Goal: Task Accomplishment & Management: Manage account settings

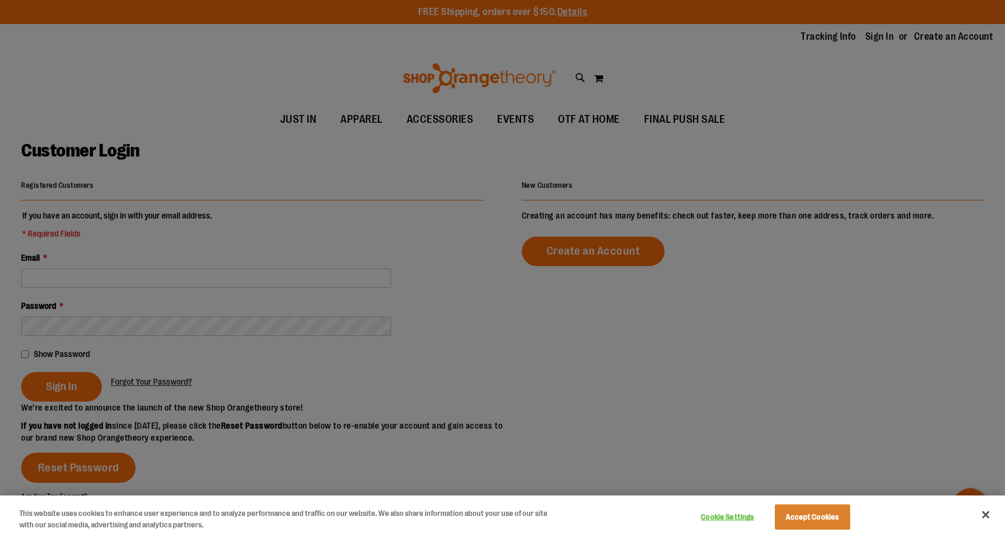
click at [877, 25] on div at bounding box center [502, 268] width 1005 height 537
click at [985, 517] on button "Close" at bounding box center [985, 515] width 27 height 27
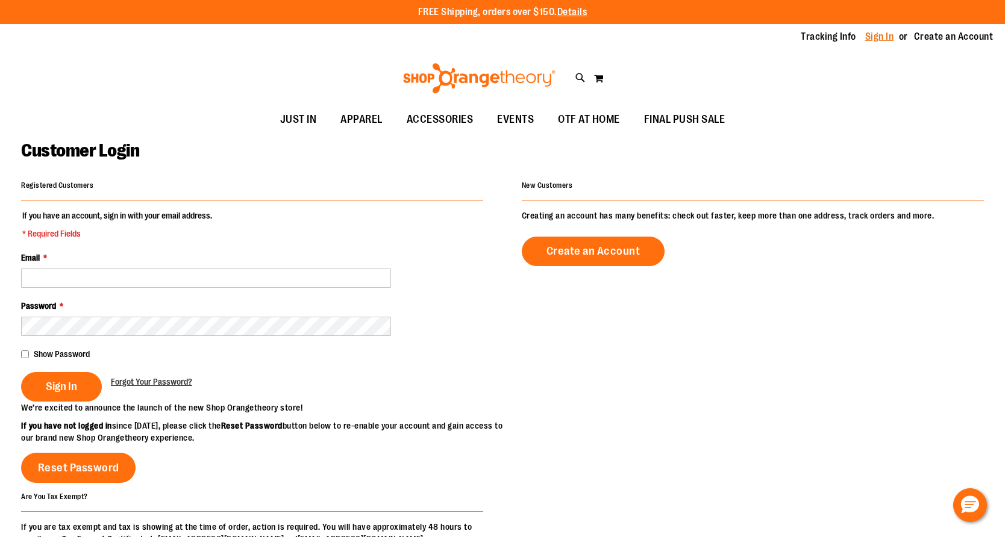
click at [877, 37] on link "Sign In" at bounding box center [879, 36] width 29 height 13
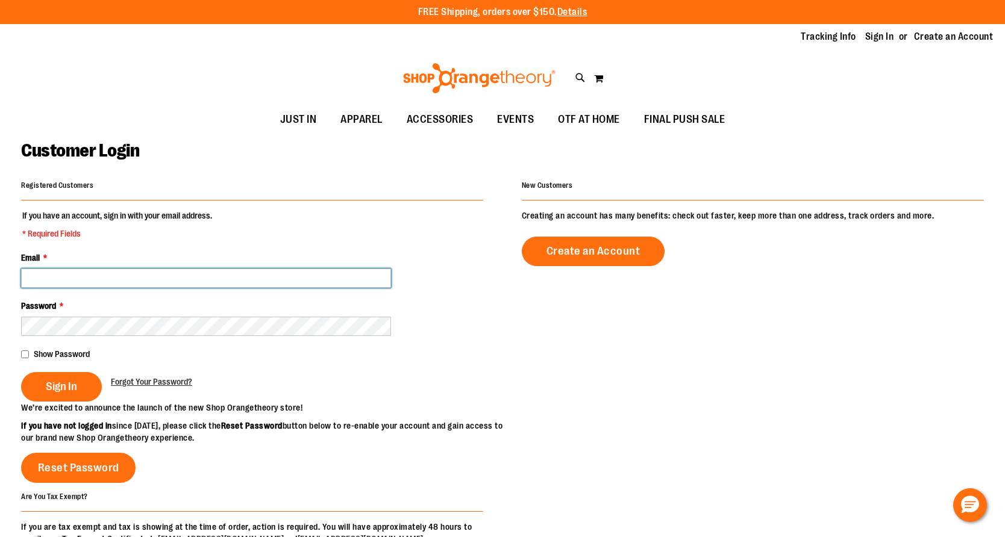
click at [121, 281] on input "Email *" at bounding box center [206, 278] width 370 height 19
type input "**********"
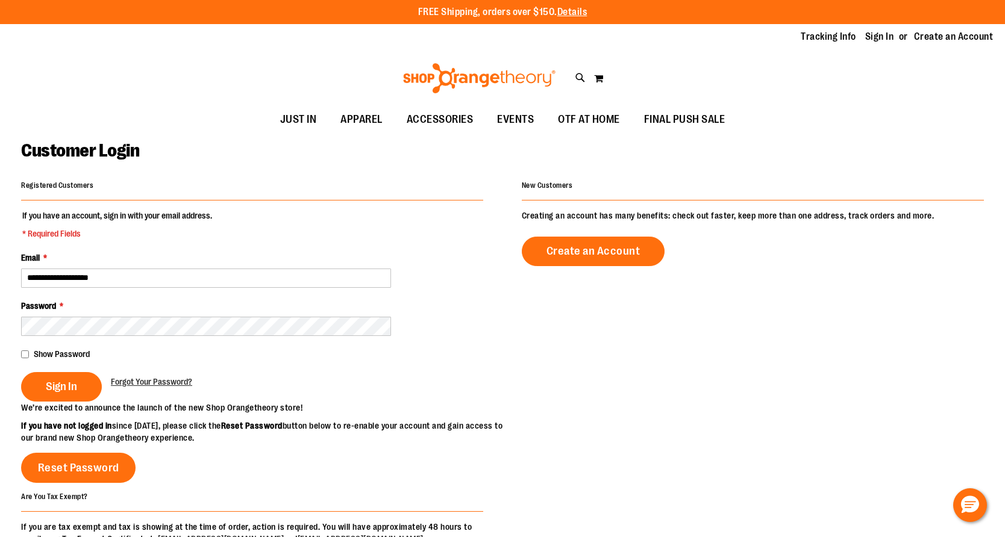
click at [54, 356] on span "Show Password" at bounding box center [62, 354] width 56 height 10
click at [67, 386] on span "Sign In" at bounding box center [61, 386] width 31 height 13
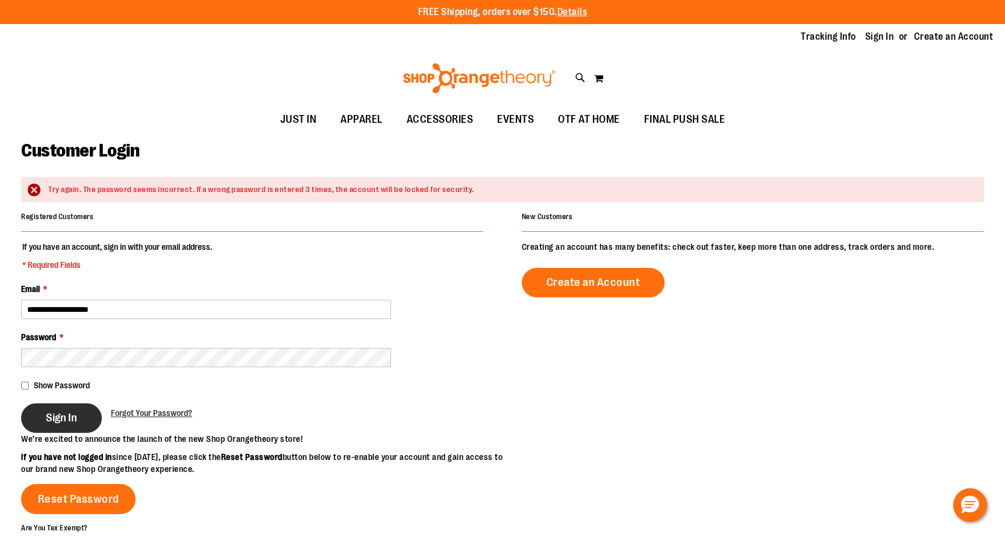
click at [54, 411] on button "Sign In" at bounding box center [61, 419] width 81 height 30
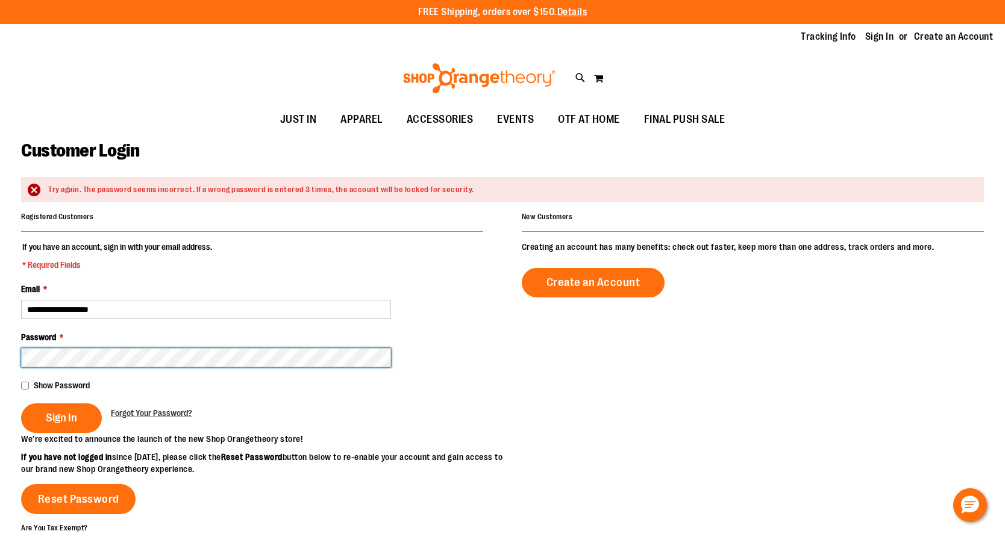
click at [21, 404] on button "Sign In" at bounding box center [61, 419] width 81 height 30
